Goal: Task Accomplishment & Management: Manage account settings

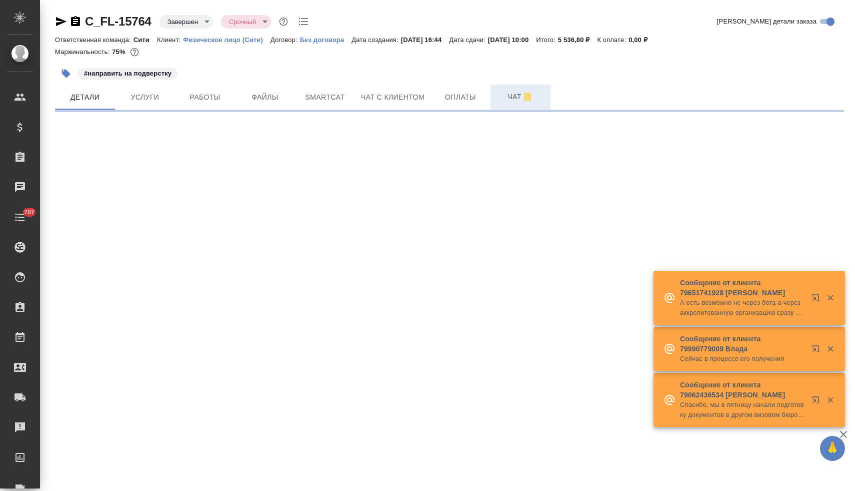
select select "RU"
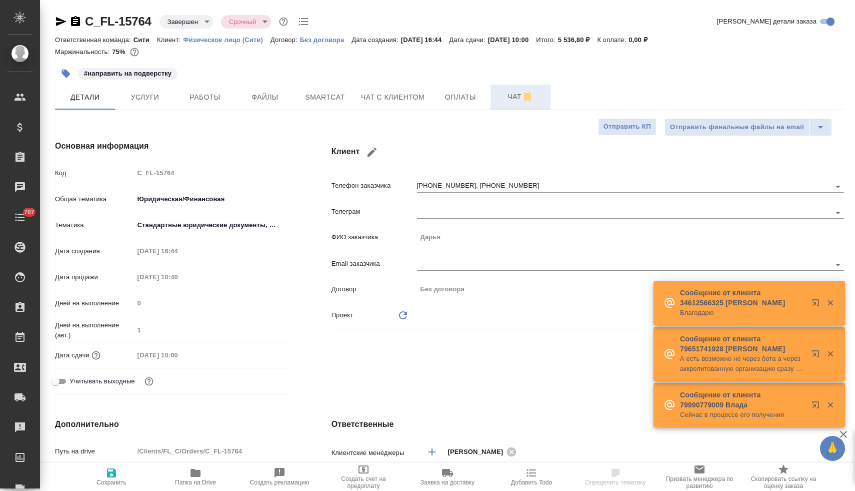
type textarea "x"
type input "Юридический"
click at [506, 99] on span "Чат" at bounding box center [521, 97] width 48 height 13
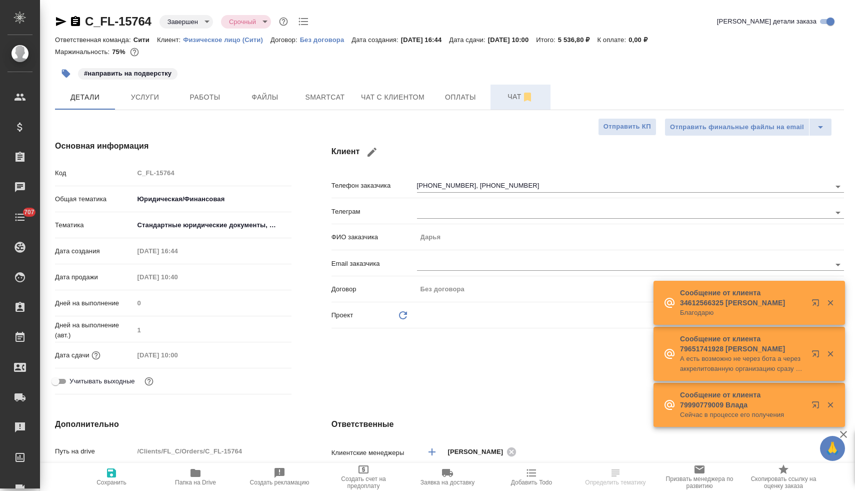
type input "Matveeva Anastasia"
type input "[PERSON_NAME]"
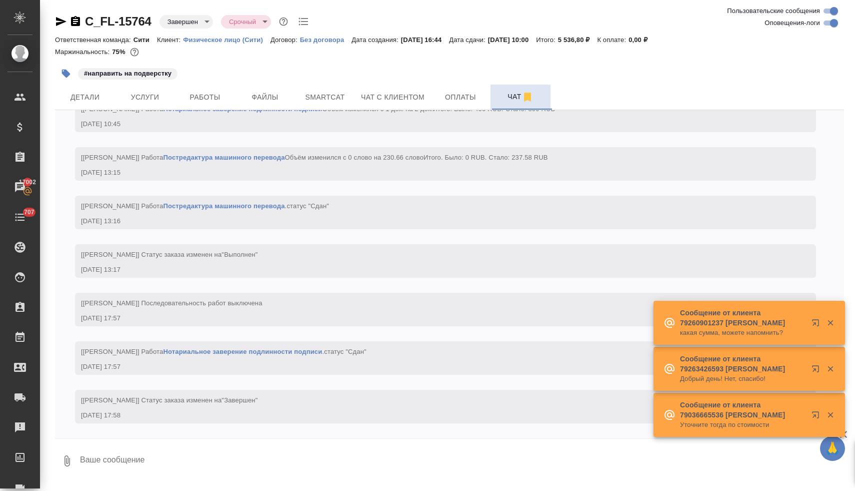
scroll to position [4002, 0]
click at [392, 91] on button "Чат с клиентом" at bounding box center [393, 97] width 76 height 25
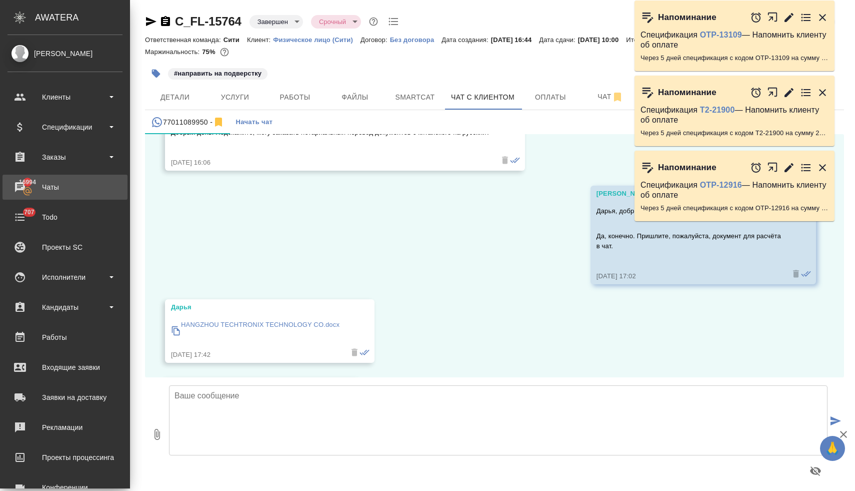
scroll to position [6416, 0]
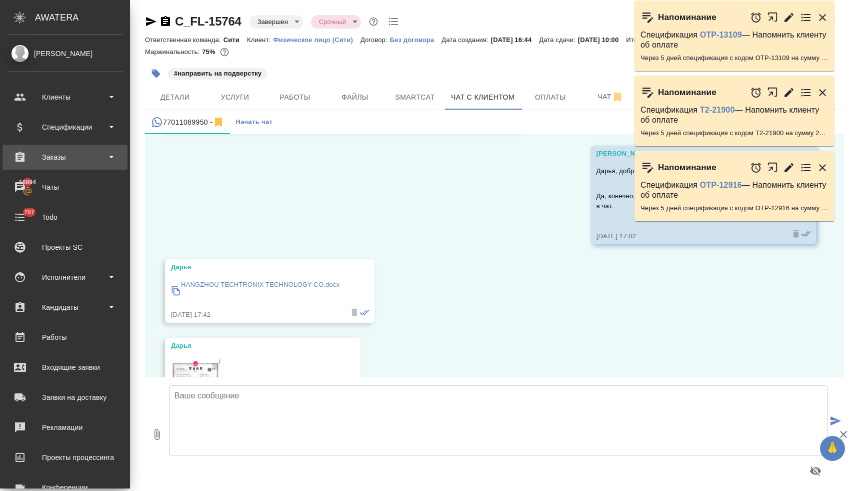
click at [76, 153] on div "Заказы" at bounding box center [65, 157] width 115 height 15
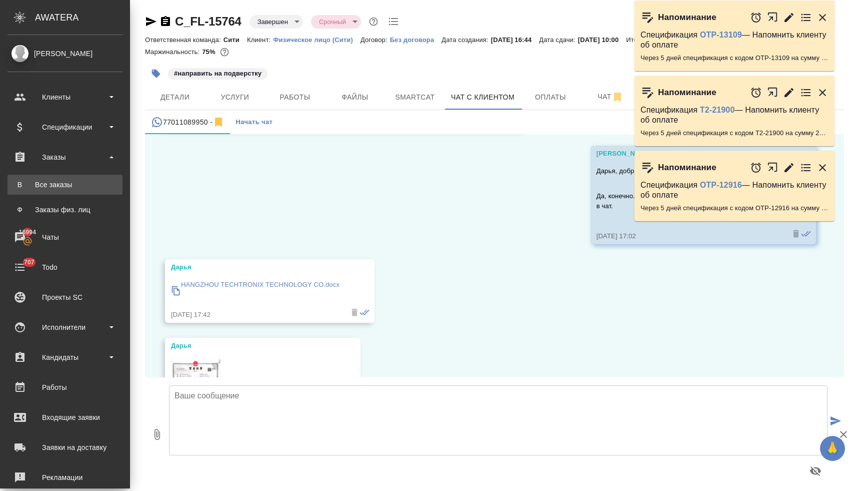
click at [66, 187] on div "Все заказы" at bounding box center [65, 185] width 105 height 10
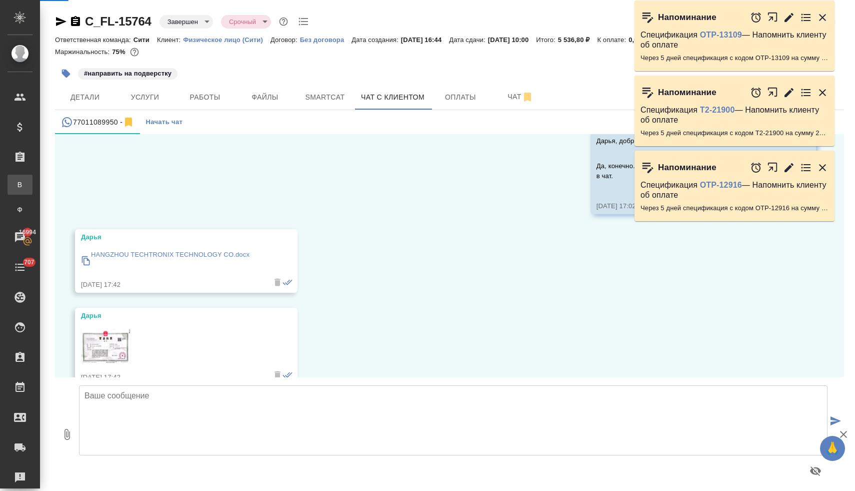
scroll to position [6376, 0]
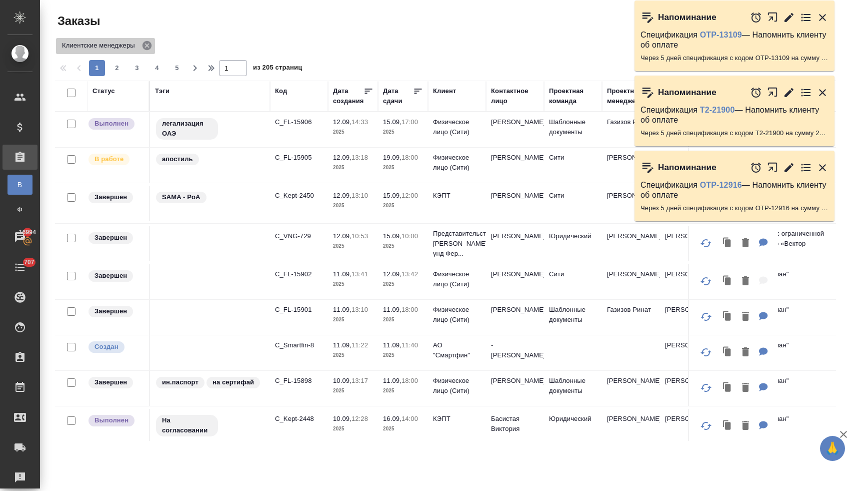
click at [147, 46] on icon at bounding box center [147, 45] width 9 height 9
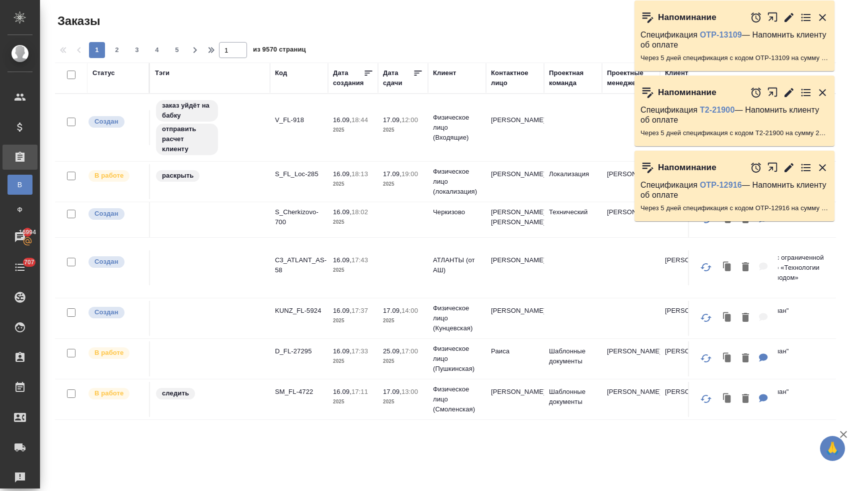
click at [822, 17] on icon "button" at bounding box center [822, 17] width 7 height 7
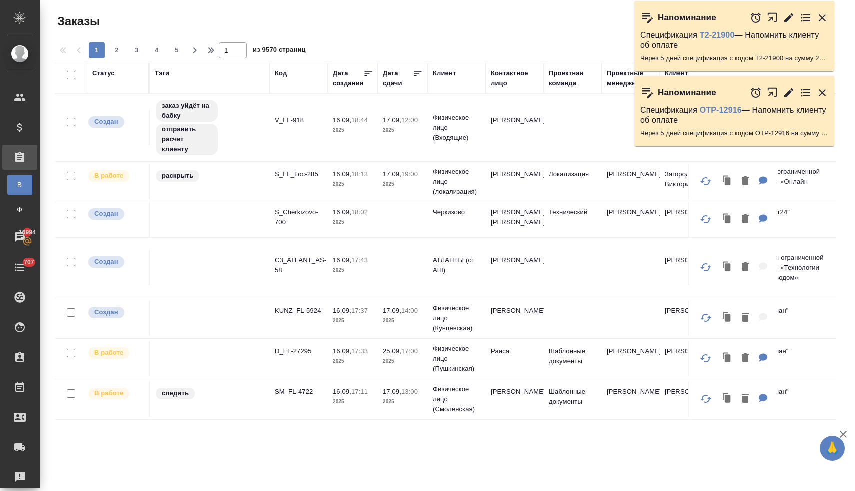
click at [822, 17] on icon "button" at bounding box center [822, 17] width 7 height 7
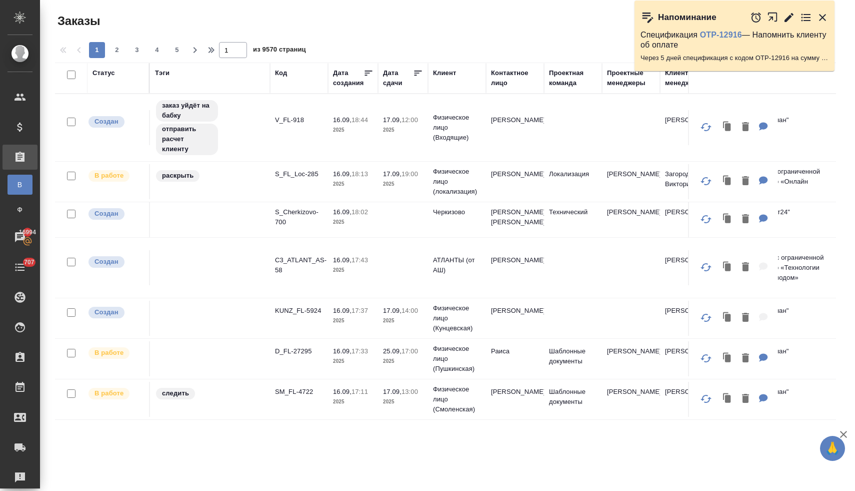
click at [822, 17] on icon "button" at bounding box center [822, 17] width 7 height 7
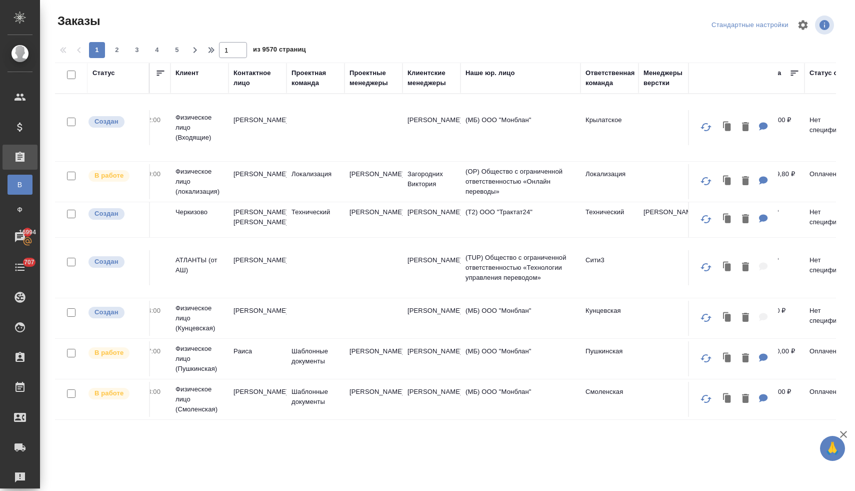
scroll to position [0, 259]
click at [600, 80] on div "Ответственная команда" at bounding box center [609, 78] width 50 height 20
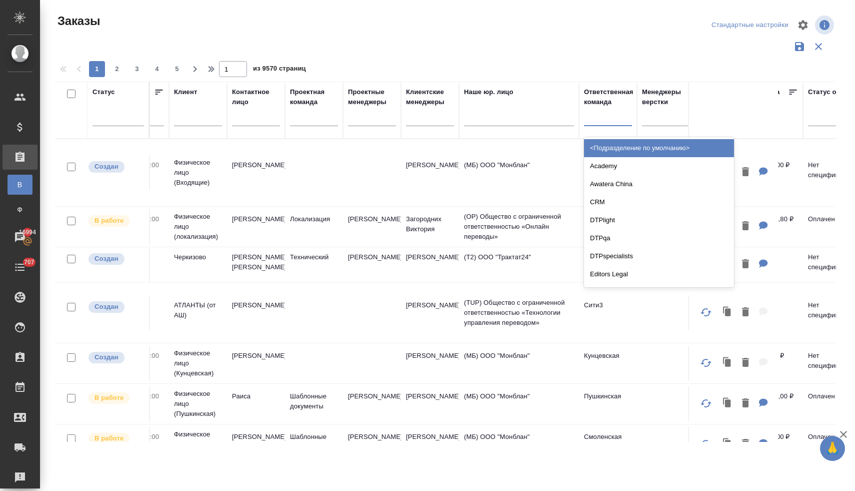
click at [602, 119] on div at bounding box center [608, 116] width 48 height 15
type input "сити"
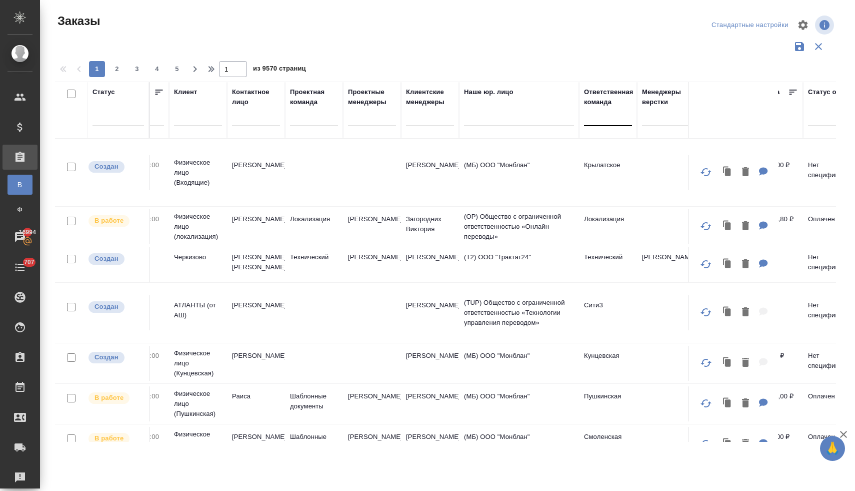
click at [594, 121] on div at bounding box center [608, 116] width 48 height 15
type input "сит"
click at [592, 147] on div "Сити" at bounding box center [659, 148] width 150 height 18
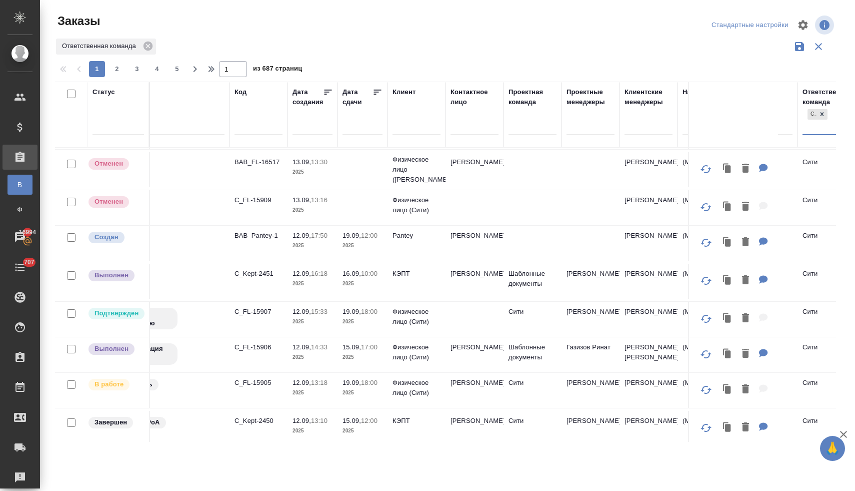
scroll to position [664, 41]
click at [147, 45] on icon at bounding box center [148, 46] width 9 height 9
